Goal: Task Accomplishment & Management: Complete application form

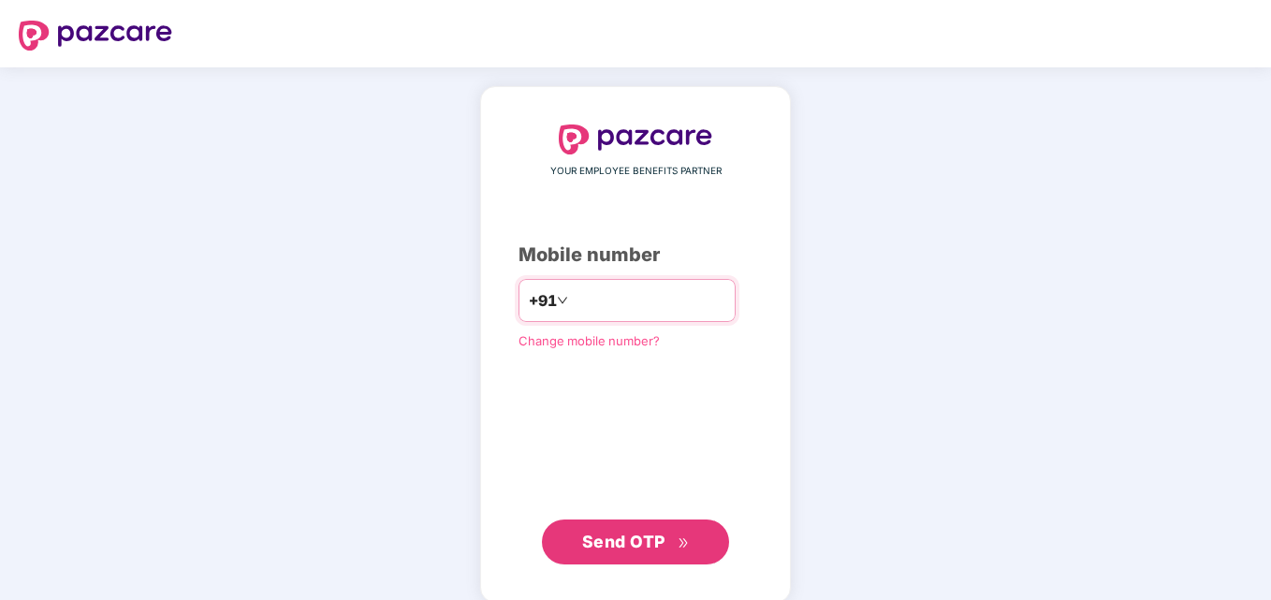
type input "**********"
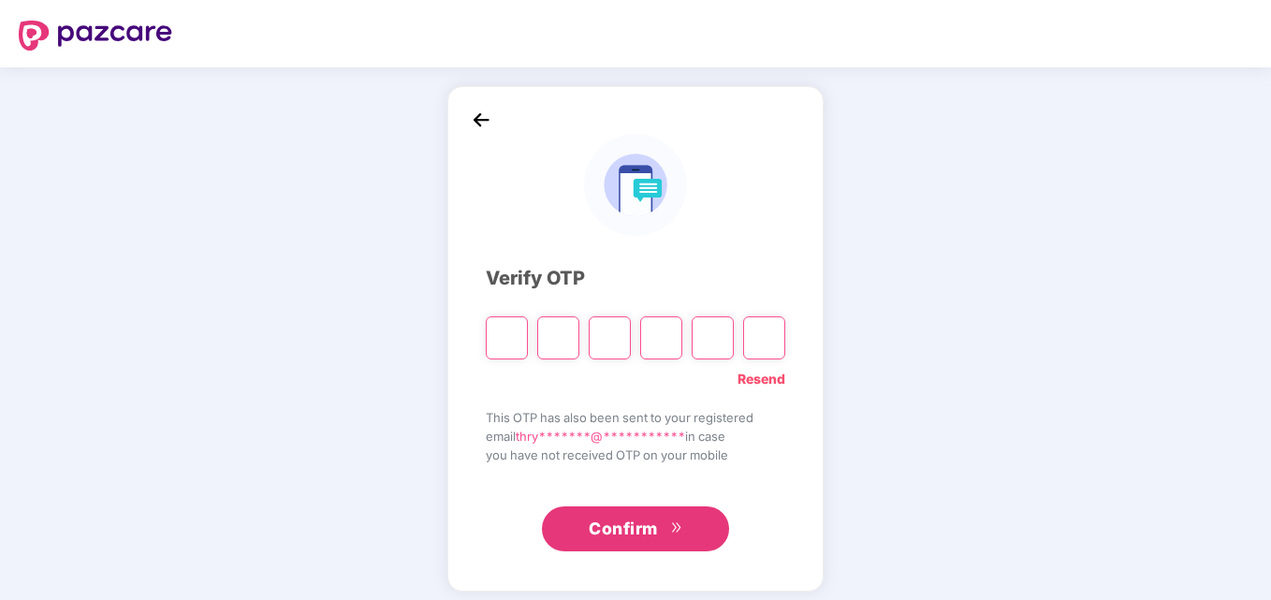
type input "*"
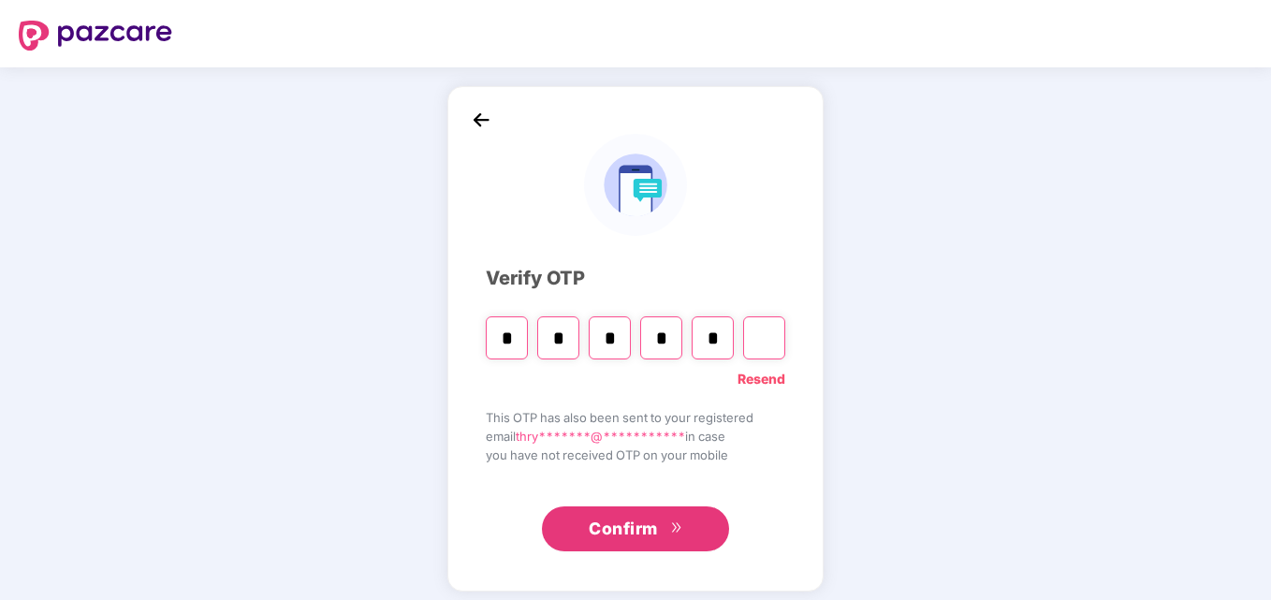
type input "*"
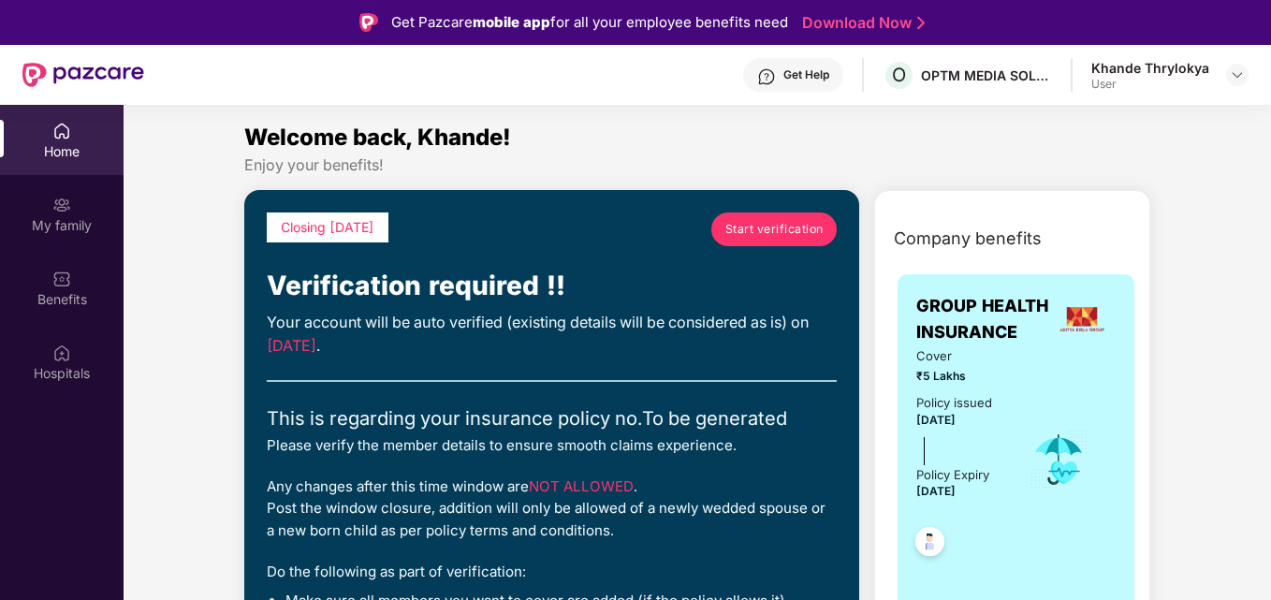
click at [824, 226] on link "Start verification" at bounding box center [773, 229] width 125 height 34
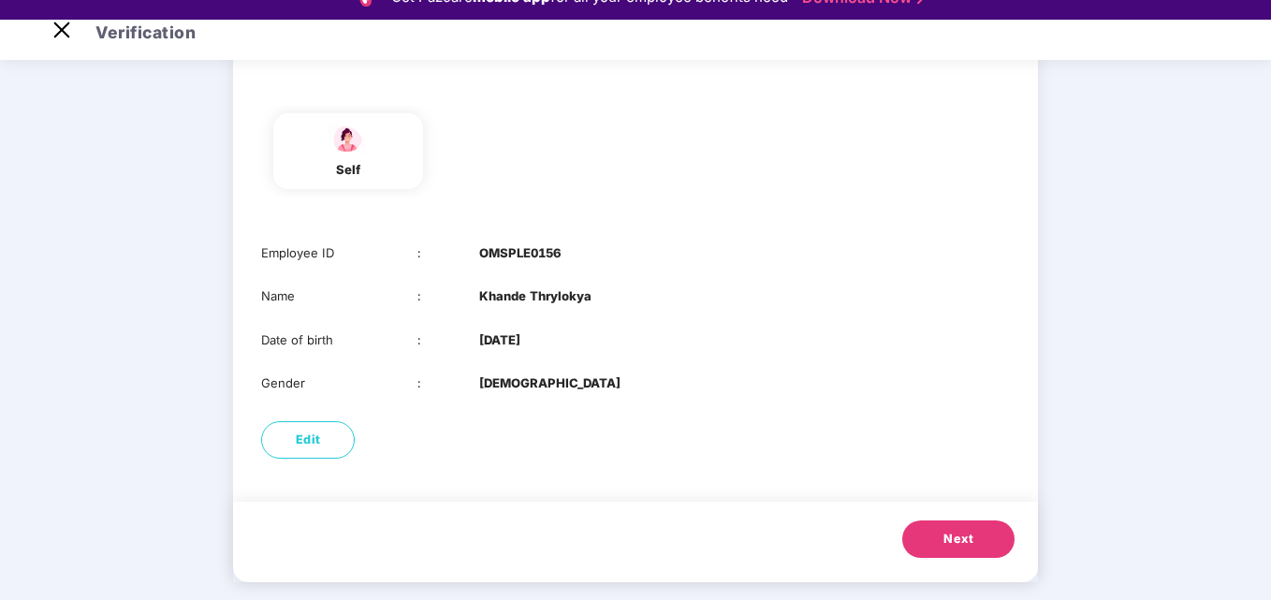
scroll to position [45, 0]
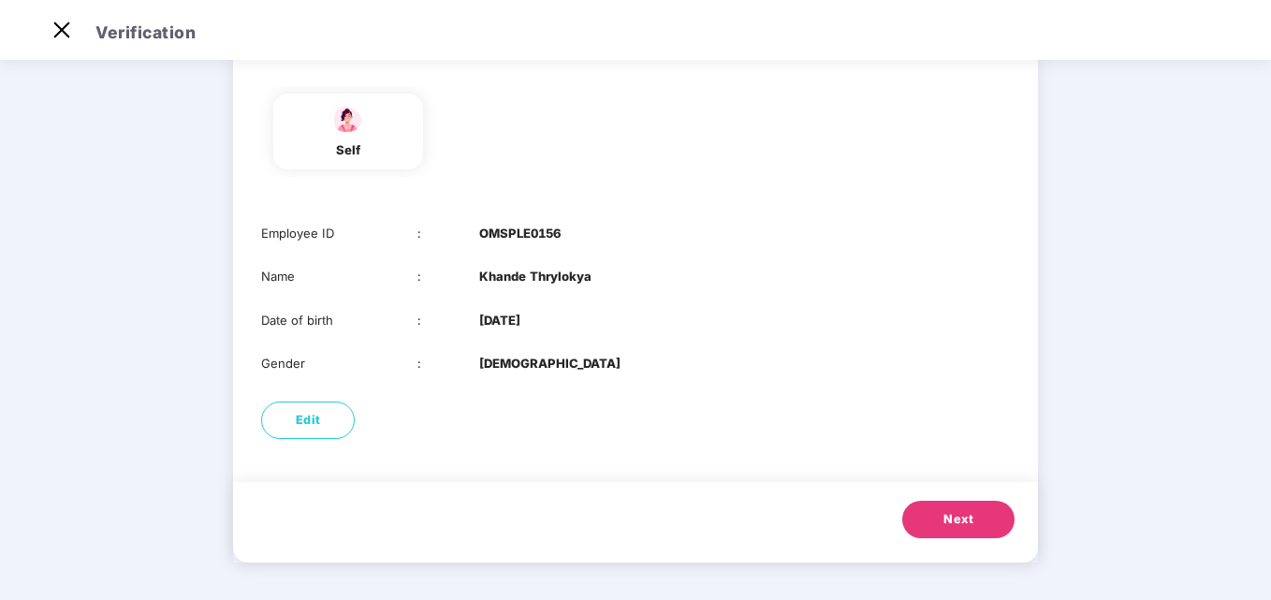
click at [908, 521] on button "Next" at bounding box center [958, 519] width 112 height 37
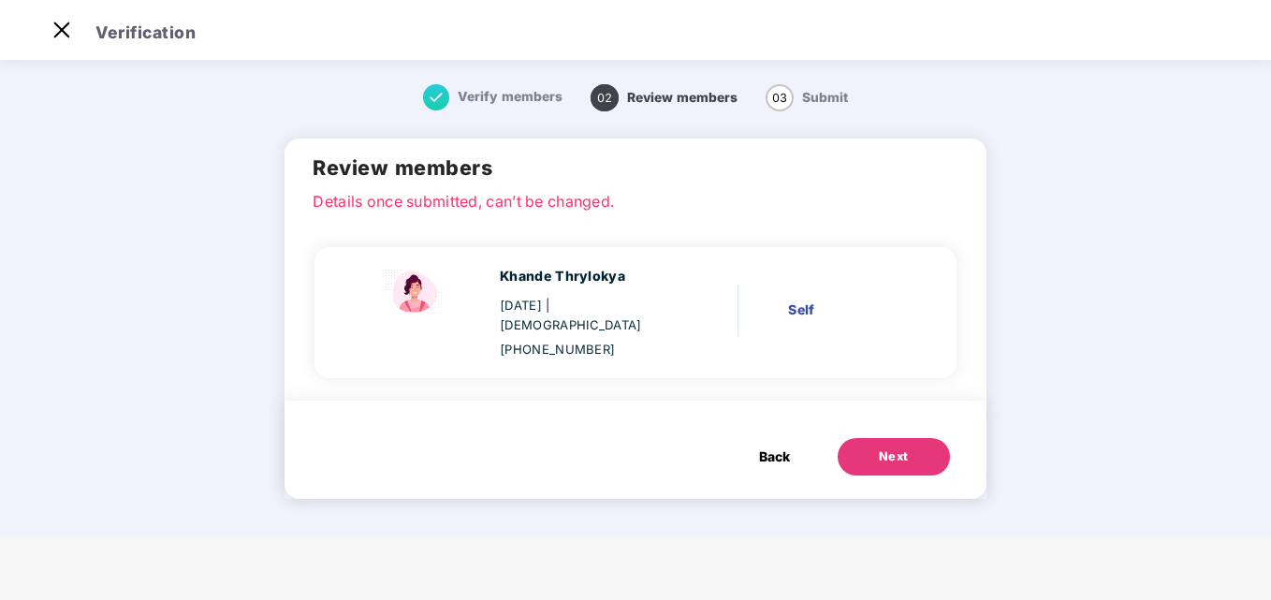
click at [765, 446] on span "Back" at bounding box center [774, 456] width 31 height 21
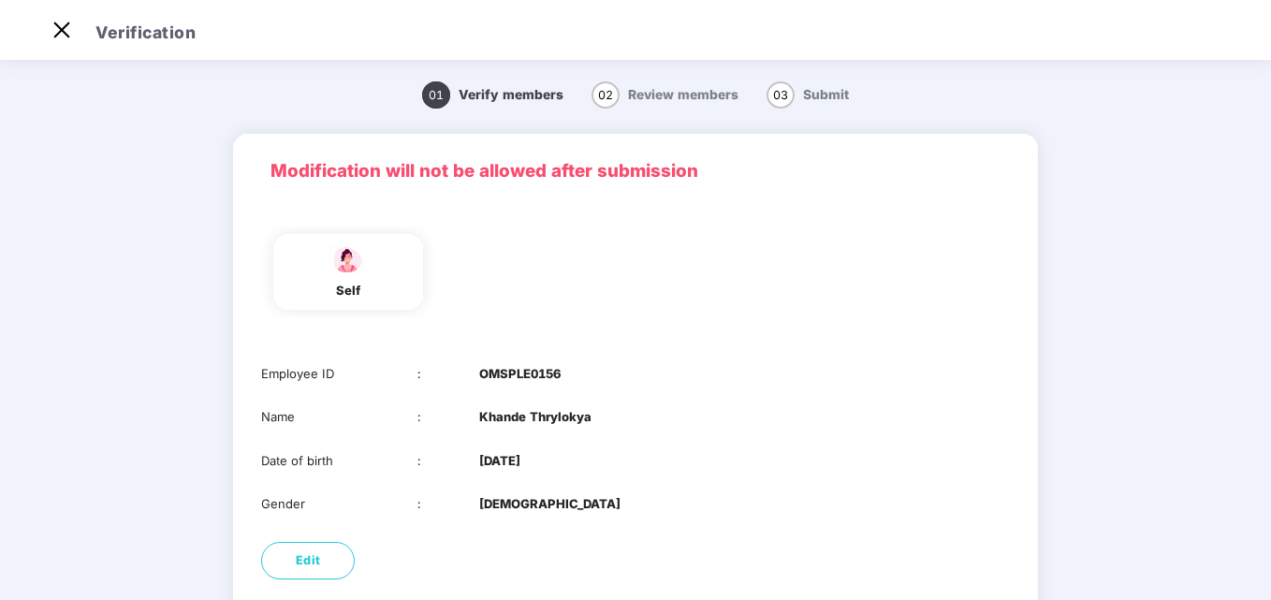
scroll to position [94, 0]
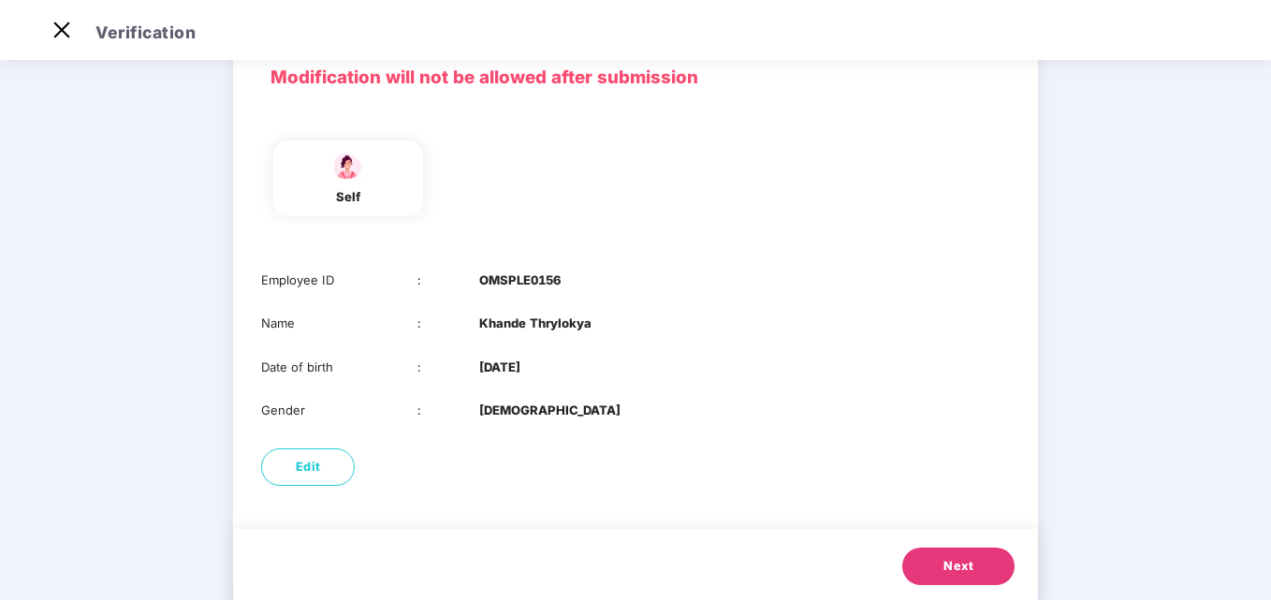
click at [987, 556] on button "Next" at bounding box center [958, 565] width 112 height 37
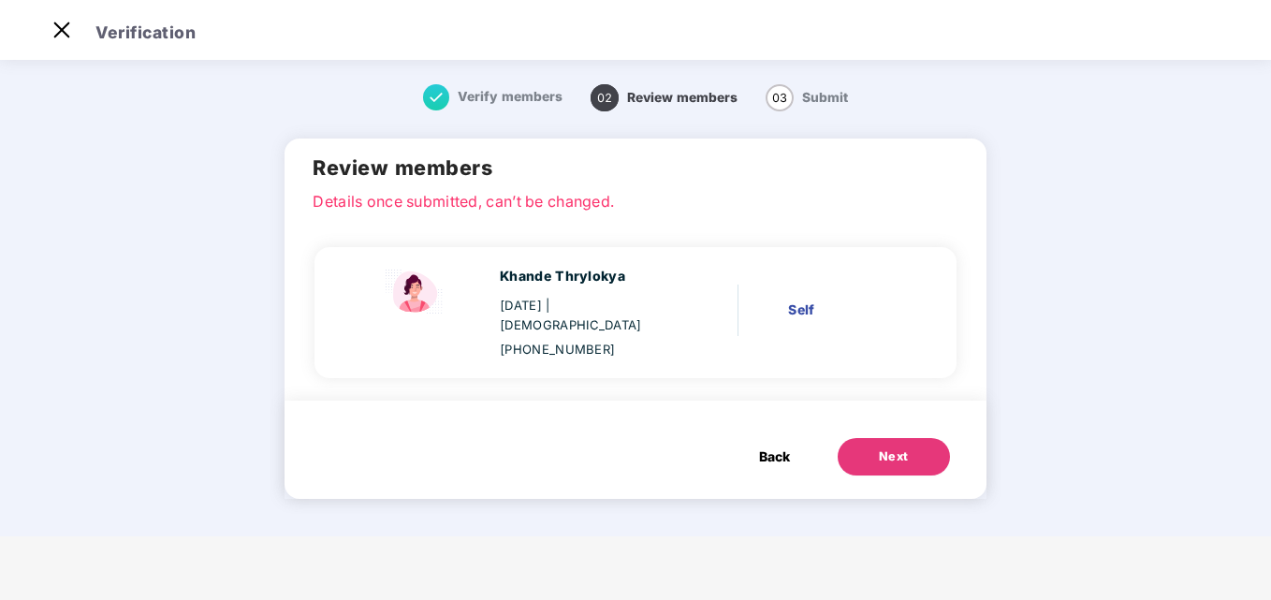
click at [897, 447] on div "Next" at bounding box center [894, 456] width 30 height 19
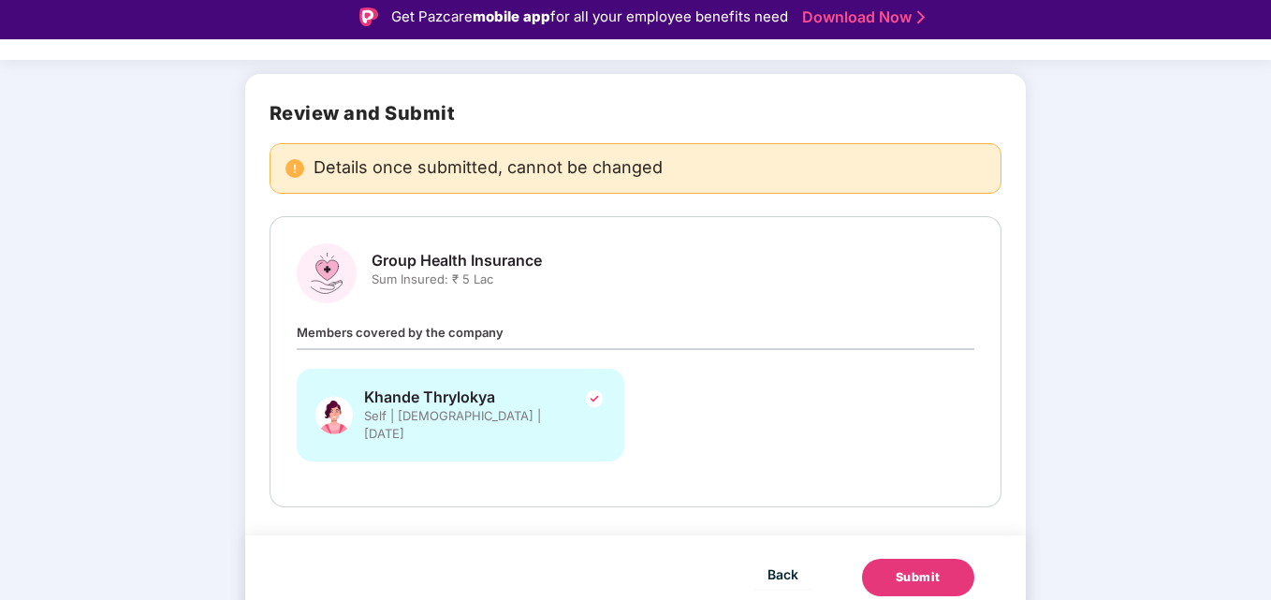
scroll to position [45, 0]
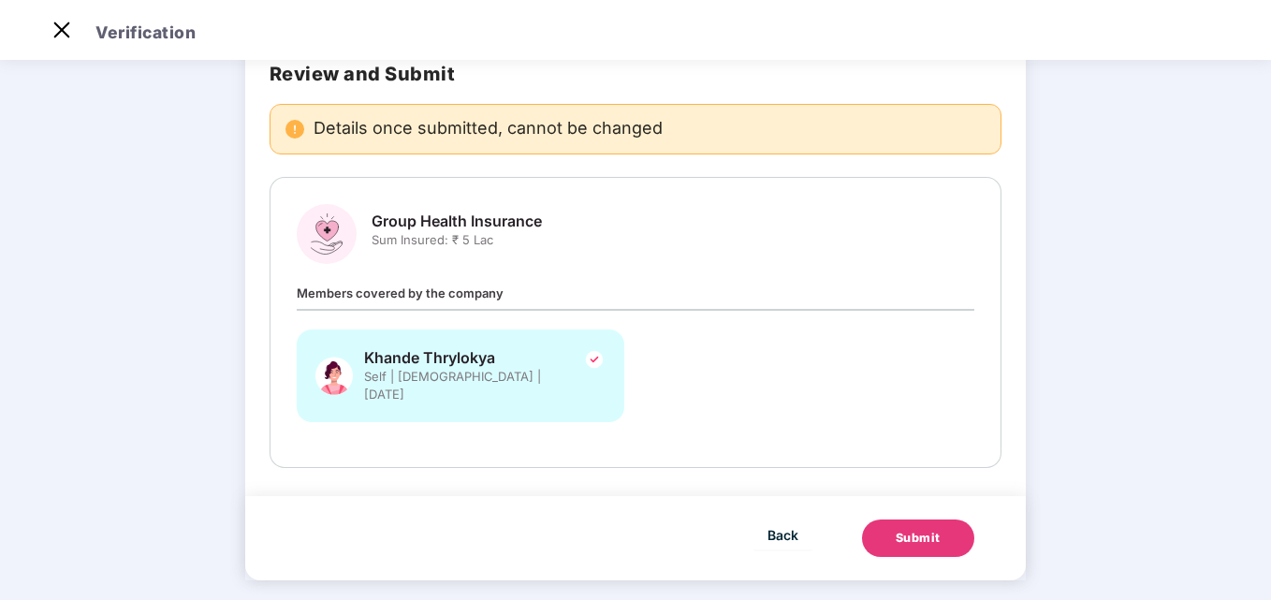
click at [907, 529] on div "Submit" at bounding box center [918, 538] width 45 height 19
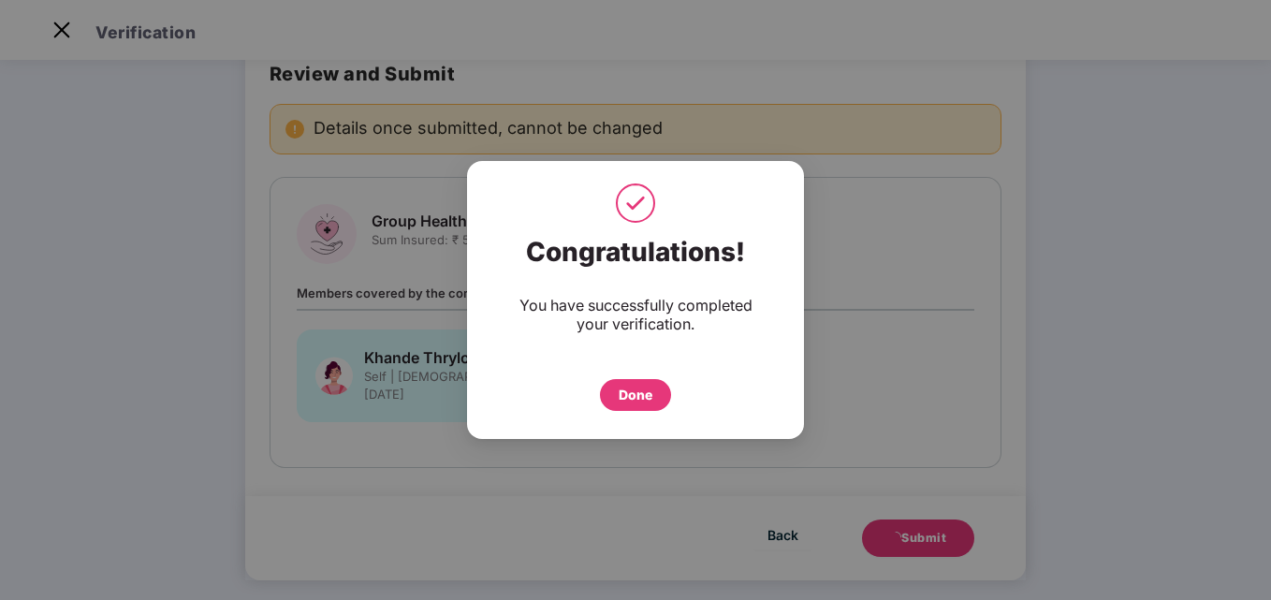
click at [643, 400] on div "Done" at bounding box center [636, 395] width 34 height 21
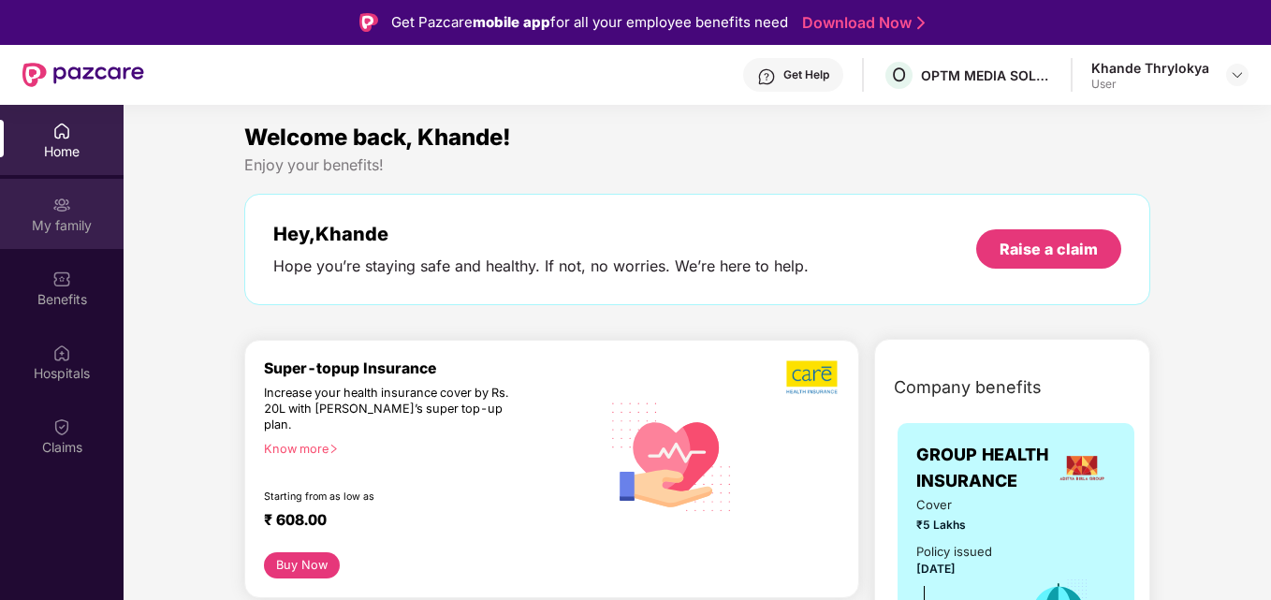
click at [81, 226] on div "My family" at bounding box center [62, 225] width 124 height 19
